Goal: Task Accomplishment & Management: Complete application form

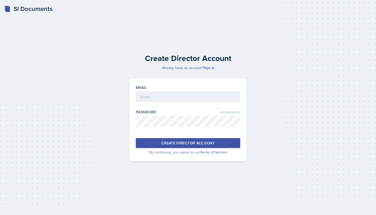
click at [162, 103] on div at bounding box center [188, 104] width 104 height 5
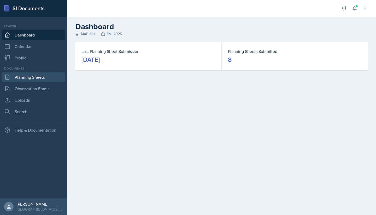
click at [44, 77] on link "Planning Sheets" at bounding box center [33, 77] width 63 height 10
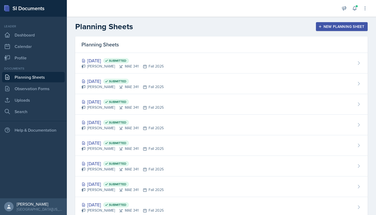
click at [333, 26] on div "New Planning Sheet" at bounding box center [341, 27] width 45 height 4
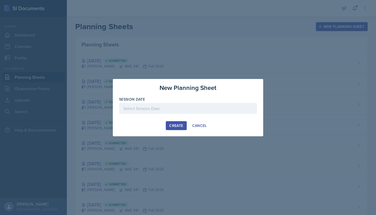
click at [181, 117] on div at bounding box center [188, 116] width 138 height 5
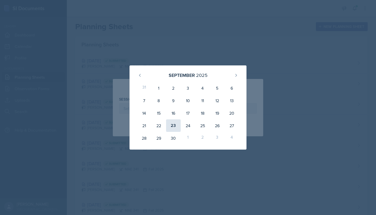
click at [174, 127] on div "23" at bounding box center [173, 125] width 15 height 13
type input "September 23rd, 2025"
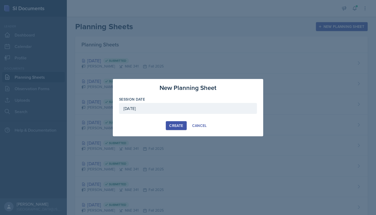
click at [179, 124] on div "Create" at bounding box center [176, 126] width 14 height 4
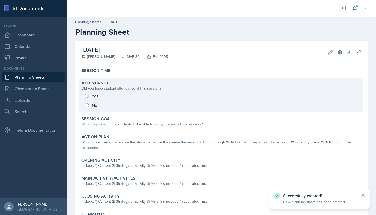
click at [91, 104] on div "Yes No" at bounding box center [221, 100] width 280 height 19
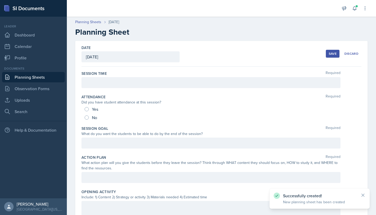
click at [93, 120] on span "No" at bounding box center [94, 117] width 5 height 5
click at [89, 120] on input "No" at bounding box center [87, 118] width 4 height 4
radio input "true"
click at [111, 88] on div "Session Time Required" at bounding box center [221, 80] width 280 height 23
click at [113, 86] on div at bounding box center [210, 82] width 259 height 11
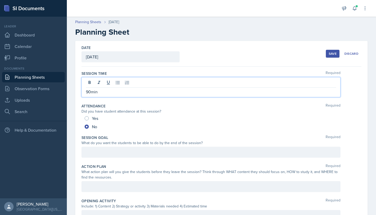
click at [151, 67] on div "Date September 23rd, 2025 September 2025 31 1 2 3 4 5 6 7 8 9 10 11 12 13 14 15…" at bounding box center [221, 54] width 280 height 26
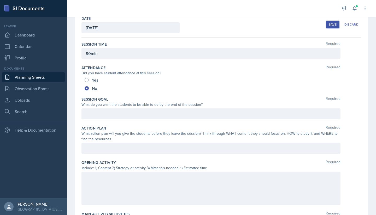
click at [146, 118] on div at bounding box center [210, 114] width 259 height 11
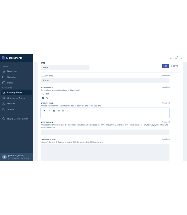
scroll to position [38, 0]
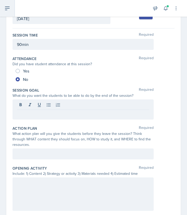
click at [1, 11] on button at bounding box center [7, 8] width 15 height 17
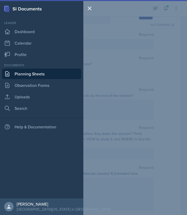
click at [30, 70] on link "Planning Sheets" at bounding box center [41, 74] width 79 height 10
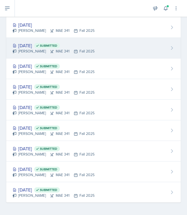
click at [45, 47] on div "Sep 18th, 2025 Submitted" at bounding box center [54, 45] width 82 height 7
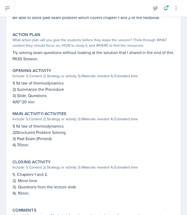
scroll to position [115, 0]
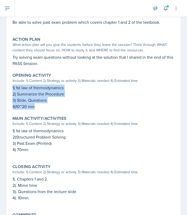
drag, startPoint x: 38, startPoint y: 104, endPoint x: 10, endPoint y: 86, distance: 32.8
click at [10, 86] on div "Opening Activity Include: 1) Content 2) Strategy or activity 3) Materials neede…" at bounding box center [93, 91] width 166 height 41
copy div "1) 1st law of thermodynamics 2) Summarize the Procedure 3) Slide, Questions 4)1…"
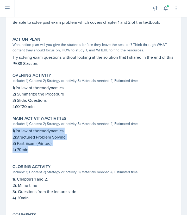
drag, startPoint x: 33, startPoint y: 149, endPoint x: 10, endPoint y: 131, distance: 28.8
click at [10, 131] on div "Main Activity/Activities Include: 1) Content 2) Strategy or activity 3) Materia…" at bounding box center [93, 137] width 166 height 46
copy div "1) 1st law of thermodynamics 2)Structured Problem Solving 3) Past Exam (Printed…"
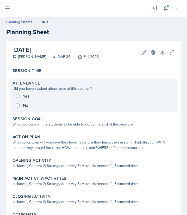
click at [98, 112] on div "Attendance Did you have student attendance at this session? Yes No" at bounding box center [93, 96] width 166 height 34
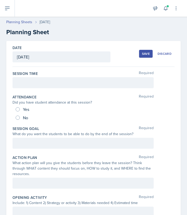
click at [20, 119] on div "No" at bounding box center [23, 117] width 14 height 8
click at [19, 117] on input "No" at bounding box center [18, 118] width 4 height 4
radio input "true"
click at [39, 87] on div at bounding box center [83, 82] width 141 height 11
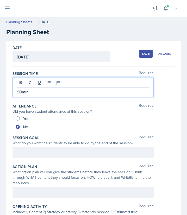
click at [28, 146] on div "Session Goal Required What do you want the students to be able to do by the end…" at bounding box center [94, 147] width 162 height 29
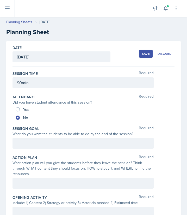
click at [27, 145] on div at bounding box center [83, 143] width 141 height 11
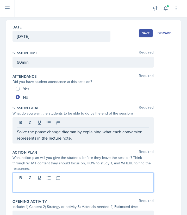
scroll to position [21, 0]
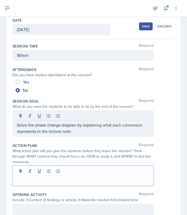
click at [56, 181] on p at bounding box center [83, 180] width 133 height 6
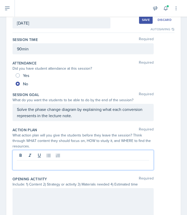
scroll to position [35, 0]
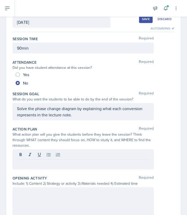
click at [16, 163] on div at bounding box center [83, 159] width 141 height 20
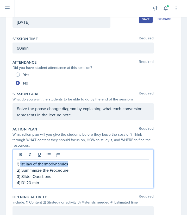
drag, startPoint x: 75, startPoint y: 164, endPoint x: 20, endPoint y: 166, distance: 54.6
click at [20, 166] on p "1) 1st law of thermodynamics" at bounding box center [83, 164] width 133 height 6
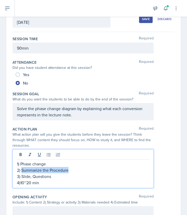
drag, startPoint x: 22, startPoint y: 171, endPoint x: 74, endPoint y: 171, distance: 52.4
click at [74, 171] on p "2) Summarize the Procedure" at bounding box center [83, 170] width 133 height 6
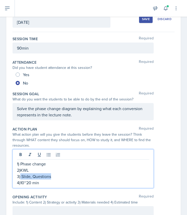
drag, startPoint x: 57, startPoint y: 175, endPoint x: 20, endPoint y: 178, distance: 37.4
click at [20, 178] on p "3) Slide, Questions" at bounding box center [83, 176] width 133 height 6
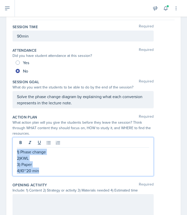
drag, startPoint x: 46, startPoint y: 171, endPoint x: 16, endPoint y: 150, distance: 36.8
click at [16, 150] on div "1) Phase change 2)KWL 3) Paper 4)10~20 min" at bounding box center [83, 156] width 141 height 39
copy div "1) Phase change 2)KWL 3) Paper 4)10~20 min"
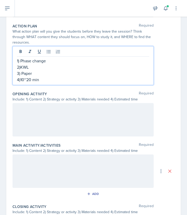
click at [39, 163] on p at bounding box center [83, 160] width 133 height 6
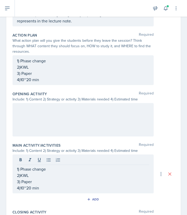
click at [41, 124] on div at bounding box center [83, 119] width 141 height 33
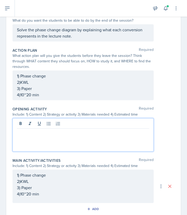
scroll to position [137, 0]
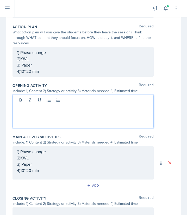
click at [38, 119] on div at bounding box center [83, 111] width 141 height 33
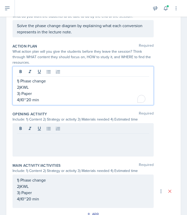
scroll to position [127, 0]
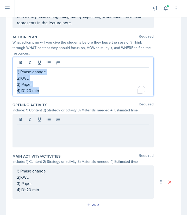
drag, startPoint x: 44, startPoint y: 88, endPoint x: 15, endPoint y: 64, distance: 37.4
click at [15, 64] on div "1) Phase change 2)KWL 3) Paper 4)10~20 min" at bounding box center [83, 76] width 141 height 39
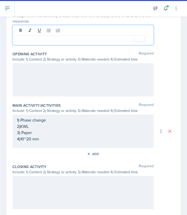
scroll to position [160, 0]
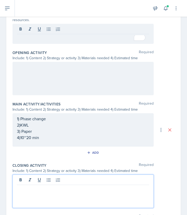
click at [45, 180] on div at bounding box center [83, 191] width 141 height 33
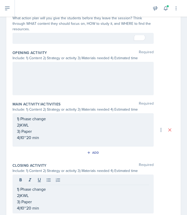
drag, startPoint x: 48, startPoint y: 143, endPoint x: 12, endPoint y: 114, distance: 46.0
click at [12, 114] on div "Date September 23rd, 2025 September 2025 31 1 2 3 4 5 6 7 8 9 10 11 12 13 14 15…" at bounding box center [93, 76] width 175 height 372
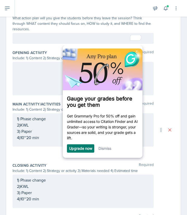
click at [16, 118] on div "1) Phase change 2)KWL 3) Paper 4)10~20 min" at bounding box center [83, 129] width 141 height 33
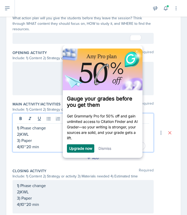
scroll to position [160, 0]
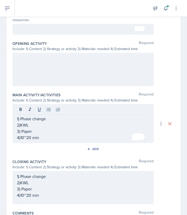
drag, startPoint x: 17, startPoint y: 118, endPoint x: 53, endPoint y: 137, distance: 40.8
click at [53, 137] on div "1) Phase change 2)KWL 3) Paper 4)10~20 min" at bounding box center [83, 123] width 141 height 39
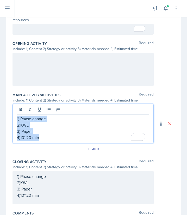
drag, startPoint x: 51, startPoint y: 137, endPoint x: 10, endPoint y: 118, distance: 45.6
click at [10, 118] on div "Date September 23rd, 2025 September 2025 31 1 2 3 4 5 6 7 8 9 10 11 12 13 14 15…" at bounding box center [93, 67] width 175 height 372
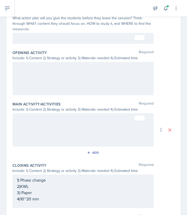
click at [40, 78] on div at bounding box center [83, 78] width 141 height 33
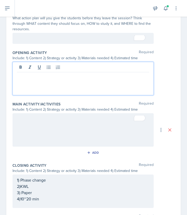
scroll to position [160, 0]
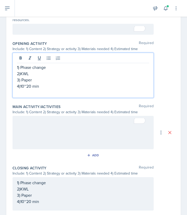
click at [53, 181] on div "1) Phase change 2)KWL 3) Paper 4)10~20 min" at bounding box center [83, 193] width 141 height 33
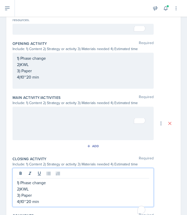
scroll to position [151, 0]
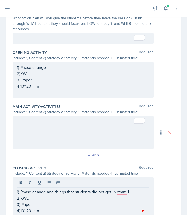
click at [48, 144] on div at bounding box center [83, 132] width 141 height 33
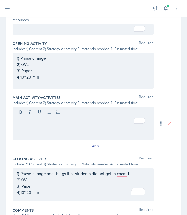
click at [63, 133] on div at bounding box center [83, 123] width 141 height 33
click at [45, 130] on div at bounding box center [83, 123] width 141 height 33
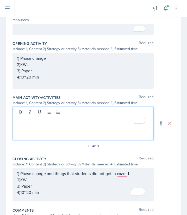
paste div "To enrich screen reader interactions, please activate Accessibility in Grammarl…"
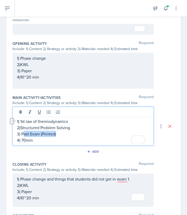
drag, startPoint x: 64, startPoint y: 134, endPoint x: 23, endPoint y: 134, distance: 41.7
click at [23, 134] on p "3) Past Exam (Printed)" at bounding box center [83, 134] width 133 height 6
click at [37, 128] on p "2)Structured Problem Solving" at bounding box center [83, 127] width 133 height 6
click at [36, 131] on p "3)" at bounding box center [83, 134] width 133 height 6
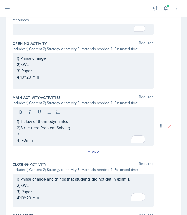
click at [74, 117] on div "1) 1st law of thermodynamics 2)Structured Problem Solving 3) 4) 70min" at bounding box center [83, 126] width 141 height 39
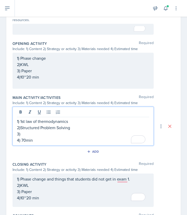
click at [71, 121] on p "1) 1st law of thermodynamics" at bounding box center [83, 121] width 133 height 6
drag, startPoint x: 70, startPoint y: 122, endPoint x: 20, endPoint y: 119, distance: 49.6
click at [20, 119] on p "1) 1st law of thermodynamics" at bounding box center [83, 121] width 133 height 6
click at [61, 121] on p "1) Phase change and pvt diagram." at bounding box center [83, 121] width 133 height 6
click at [69, 128] on p "2)Structured Problem Solving" at bounding box center [83, 127] width 133 height 6
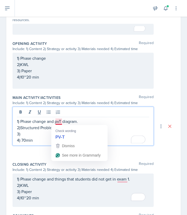
click at [55, 122] on p "1) Phase change and pvT diagram." at bounding box center [83, 121] width 133 height 6
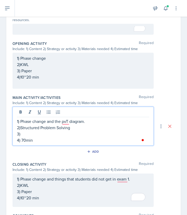
click at [79, 128] on p "2)Structured Problem Solving" at bounding box center [83, 127] width 133 height 6
click at [73, 130] on p "2)Structured Problem Solving" at bounding box center [83, 127] width 133 height 6
click at [68, 133] on p "3)" at bounding box center [83, 134] width 133 height 6
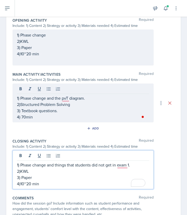
click at [54, 164] on p "1) Phase change and things that students did not get in exam 1." at bounding box center [83, 165] width 133 height 6
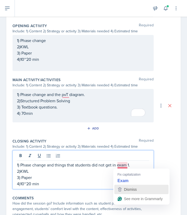
click at [128, 186] on div "Dismiss" at bounding box center [130, 189] width 14 height 8
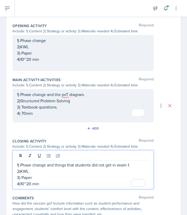
click at [121, 166] on p "1) Phase change and things that students did not get in exam 1." at bounding box center [83, 165] width 133 height 6
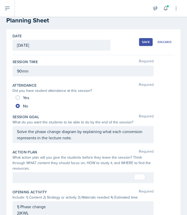
scroll to position [11, 0]
click at [84, 133] on div "Solve the phase change diagram by explaining what each conversion represents in…" at bounding box center [83, 134] width 141 height 17
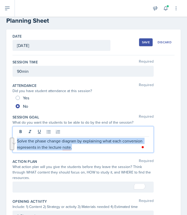
drag, startPoint x: 83, startPoint y: 147, endPoint x: 4, endPoint y: 142, distance: 79.5
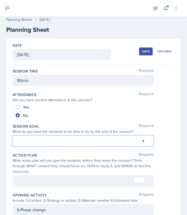
click at [40, 180] on div at bounding box center [83, 180] width 141 height 11
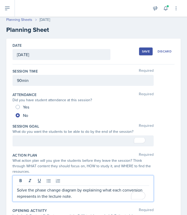
click at [56, 134] on div "Session Goal Required What do you want the students to be able to do by the end…" at bounding box center [94, 136] width 162 height 29
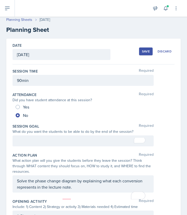
click at [53, 137] on div at bounding box center [83, 140] width 141 height 11
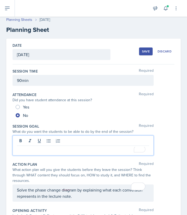
scroll to position [11, 0]
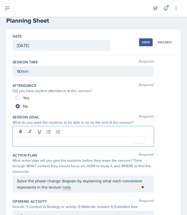
click at [53, 137] on div at bounding box center [83, 136] width 141 height 20
click at [103, 138] on p "Understand the beginning of the chapter" at bounding box center [83, 141] width 133 height 6
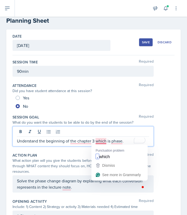
click at [111, 141] on p "Understand the beginning of the chapter 3 which is phase." at bounding box center [83, 141] width 133 height 6
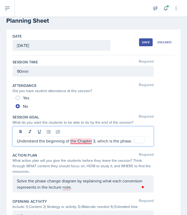
click at [75, 140] on p "Understand the beginning of the Chapter 3, which is the phase." at bounding box center [83, 141] width 133 height 6
click at [94, 140] on p "Understand the beginning of Chapter 3, which is the phase." at bounding box center [83, 141] width 133 height 6
click at [113, 141] on p "Understand the beginning of Chapter 3, the phase." at bounding box center [83, 141] width 133 height 6
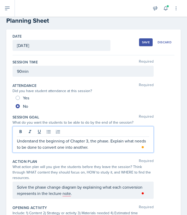
click at [110, 145] on p "Understand the beginning of Chapter 3, the phase. Explain what needs to be done…" at bounding box center [83, 144] width 133 height 13
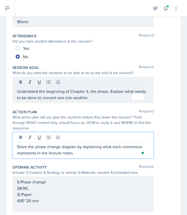
scroll to position [70, 0]
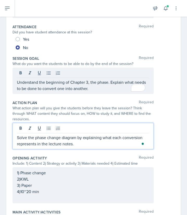
click at [82, 142] on p "Solve the phase change diagram by explaining what each conversion represents in…" at bounding box center [83, 140] width 133 height 13
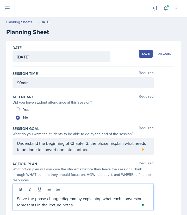
scroll to position [12, 0]
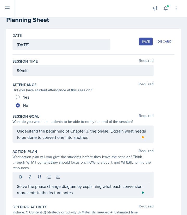
click at [140, 44] on button "Save" at bounding box center [146, 42] width 14 height 8
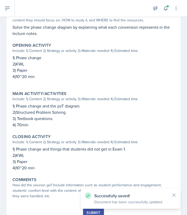
scroll to position [167, 0]
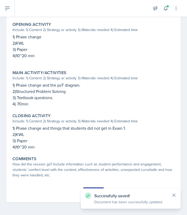
click at [173, 194] on icon at bounding box center [174, 195] width 5 height 5
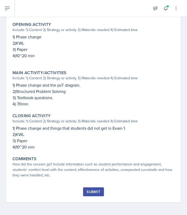
click at [88, 190] on div "Submit" at bounding box center [94, 192] width 14 height 4
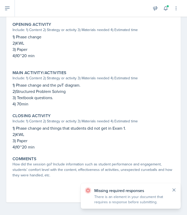
click at [174, 188] on icon at bounding box center [174, 189] width 5 height 5
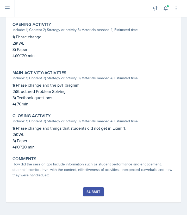
click at [98, 194] on div "Submit" at bounding box center [94, 192] width 14 height 4
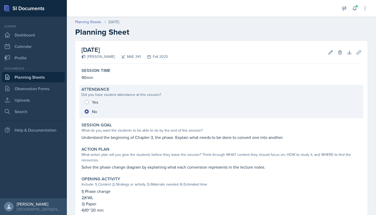
scroll to position [149, 0]
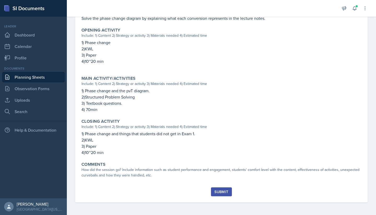
click at [220, 194] on div "Submit" at bounding box center [221, 192] width 14 height 4
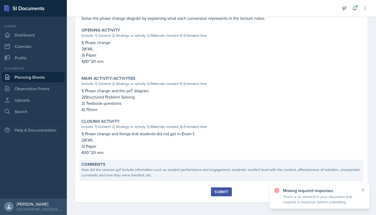
click at [232, 175] on div "How did the session go? Include information such as student performance and eng…" at bounding box center [221, 172] width 280 height 11
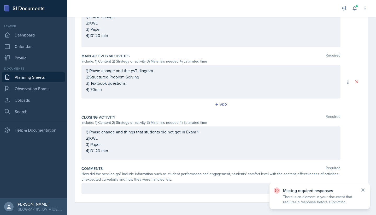
click at [190, 189] on p at bounding box center [211, 189] width 250 height 6
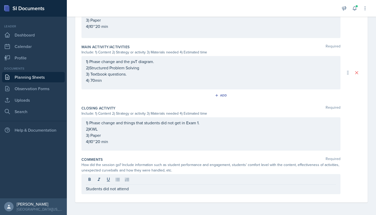
click at [223, 171] on div "How did the session go? Include information such as student performance and eng…" at bounding box center [210, 167] width 259 height 11
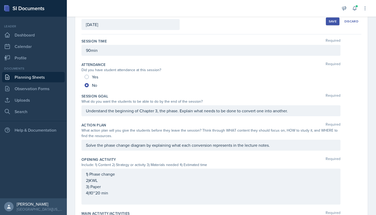
scroll to position [0, 0]
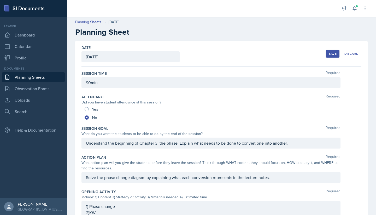
click at [328, 53] on div "Save" at bounding box center [332, 54] width 8 height 4
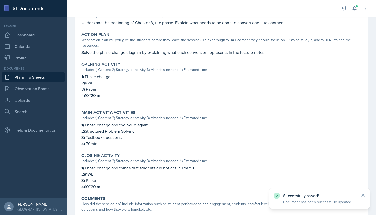
scroll to position [155, 0]
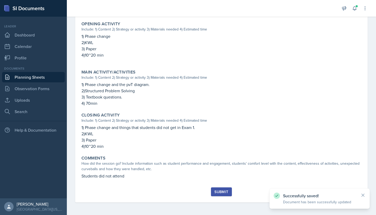
click at [217, 194] on div "Submit" at bounding box center [221, 192] width 14 height 4
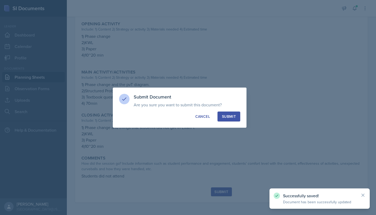
click at [235, 119] on button "Submit" at bounding box center [228, 117] width 23 height 10
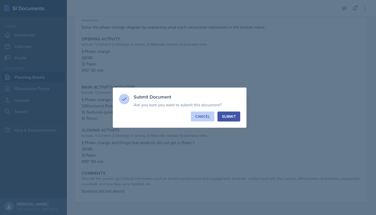
radio input "true"
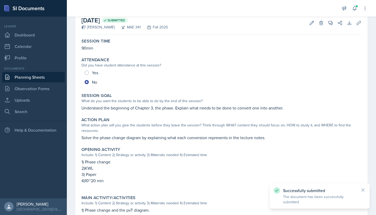
scroll to position [21, 0]
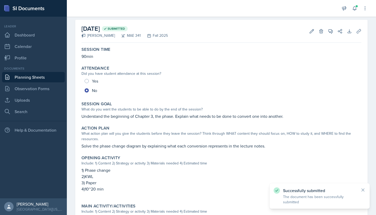
click at [360, 191] on div "Successfully submitted The document has been successfully submitted" at bounding box center [319, 196] width 92 height 17
click at [364, 191] on icon at bounding box center [362, 190] width 5 height 5
